Goal: Find contact information: Find contact information

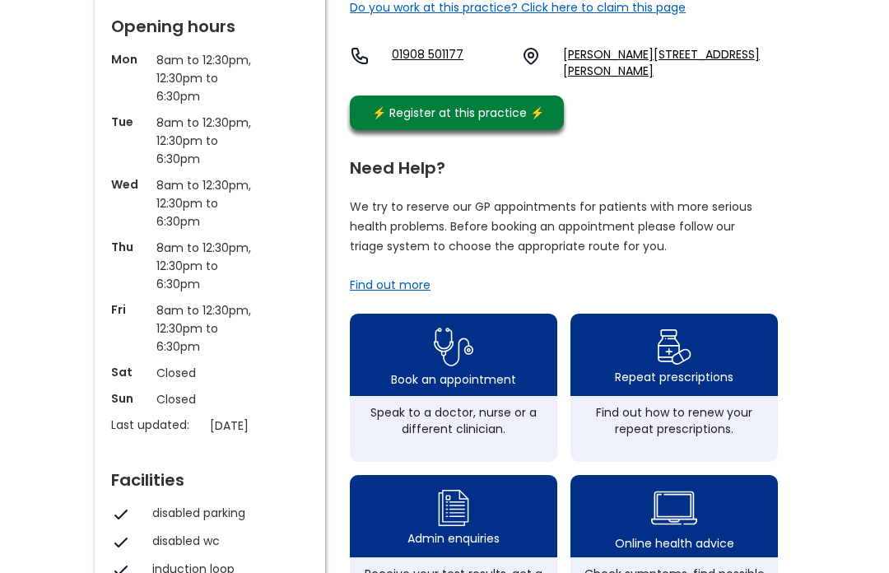
scroll to position [282, 0]
click at [455, 371] on img at bounding box center [454, 347] width 40 height 49
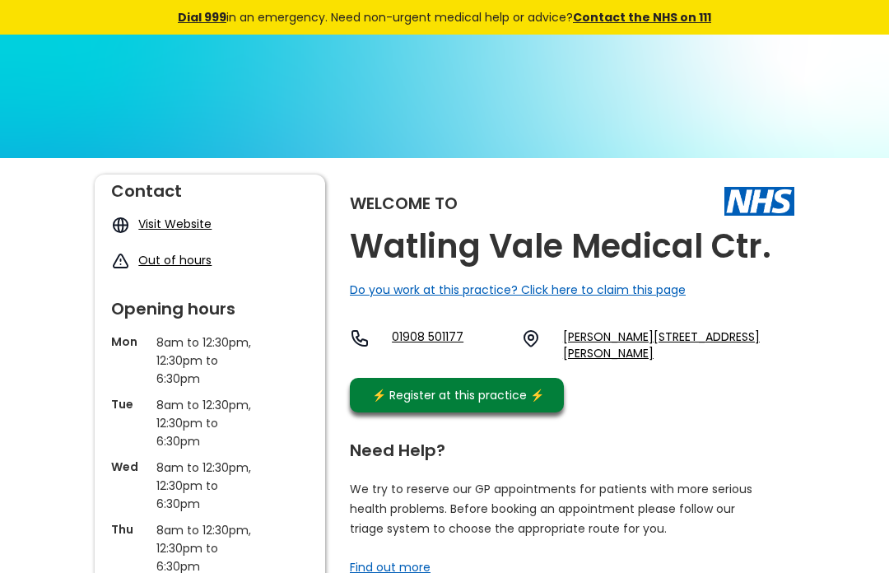
scroll to position [311, 0]
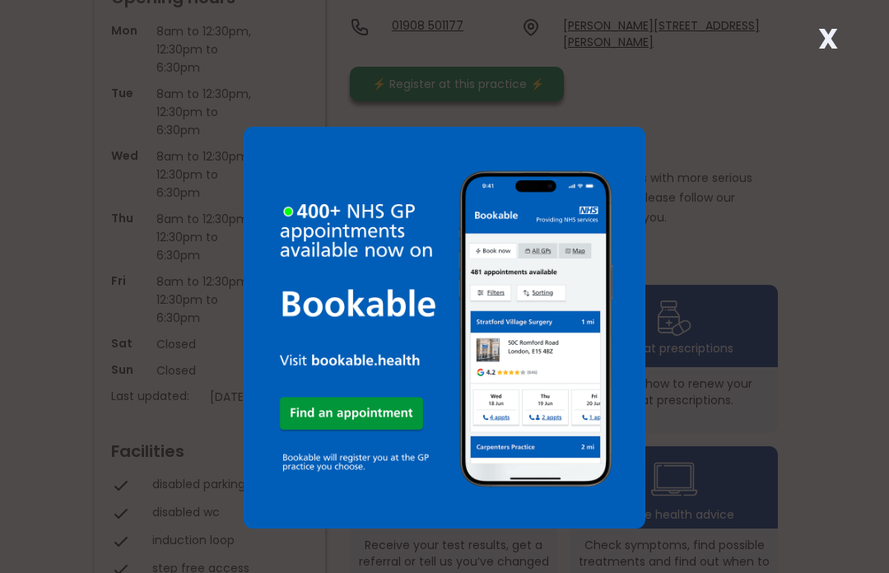
click at [353, 426] on img at bounding box center [444, 327] width 401 height 401
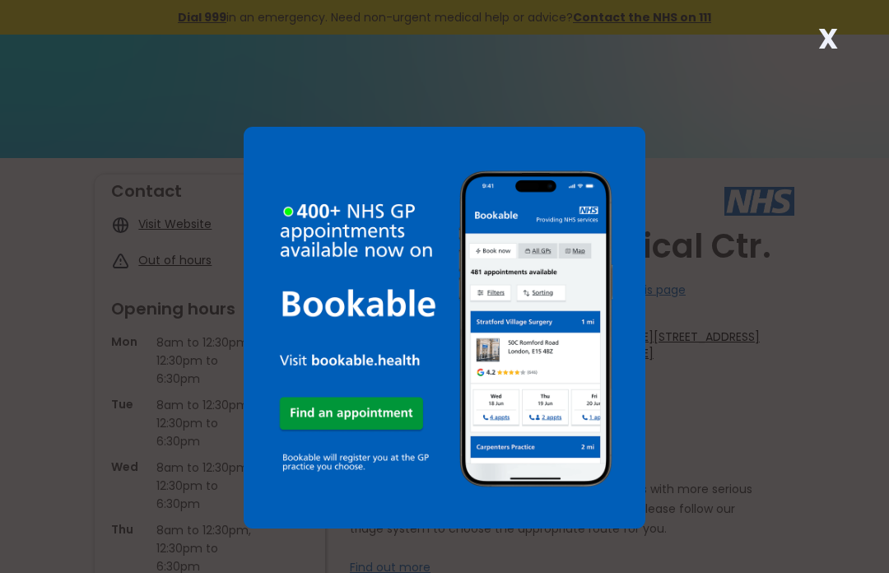
click at [351, 413] on img at bounding box center [444, 327] width 401 height 401
click at [813, 41] on div "X" at bounding box center [828, 45] width 33 height 33
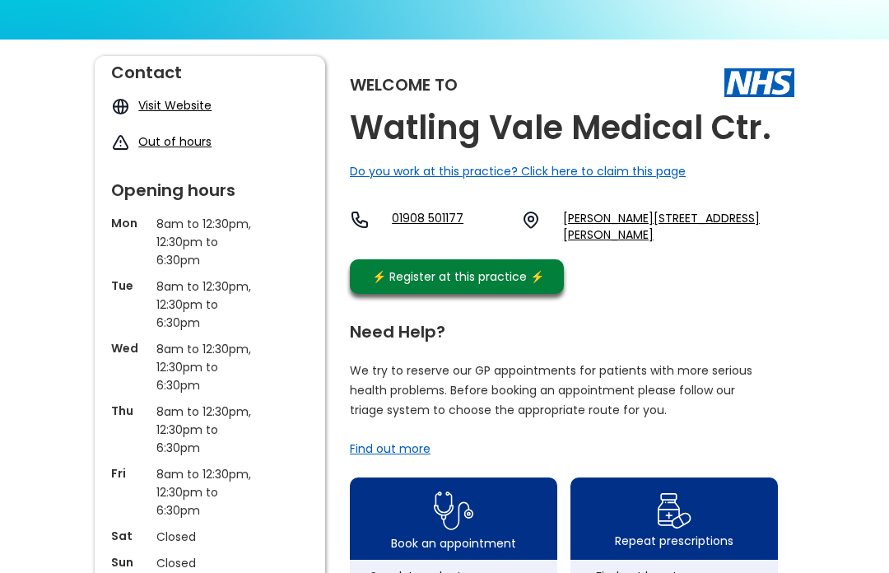
scroll to position [119, 0]
click at [458, 519] on img at bounding box center [454, 511] width 40 height 49
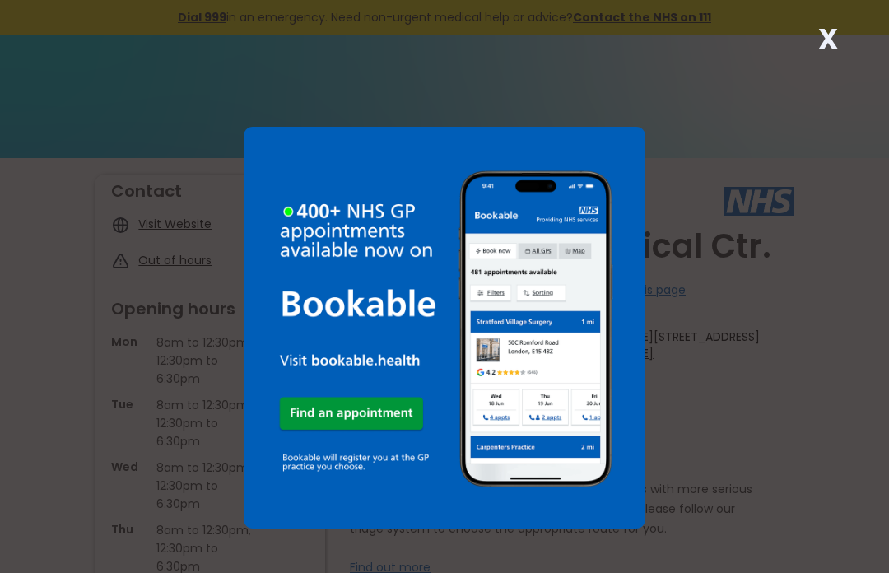
click at [829, 39] on strong "X" at bounding box center [828, 39] width 20 height 40
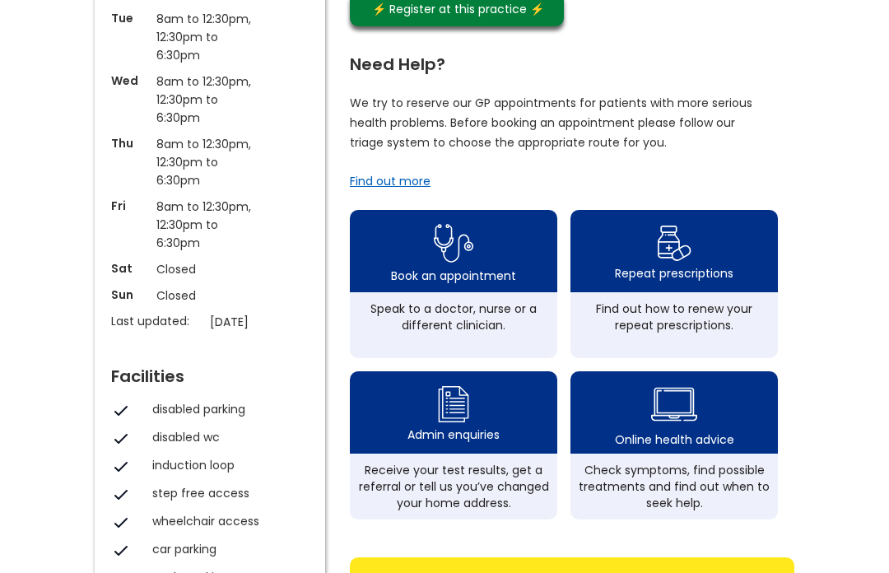
scroll to position [386, 0]
click at [434, 268] on img at bounding box center [454, 243] width 40 height 49
